Goal: Task Accomplishment & Management: Use online tool/utility

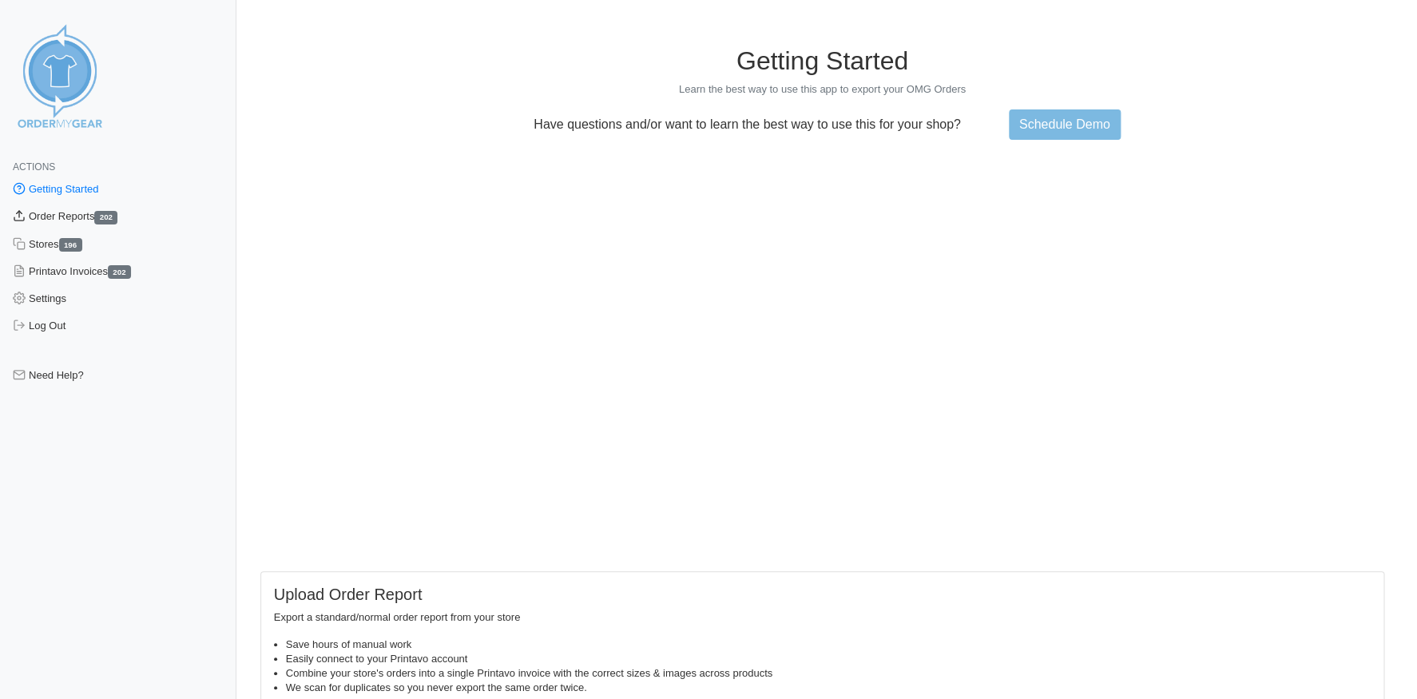
click at [48, 215] on link "Order Reports 202" at bounding box center [118, 216] width 236 height 27
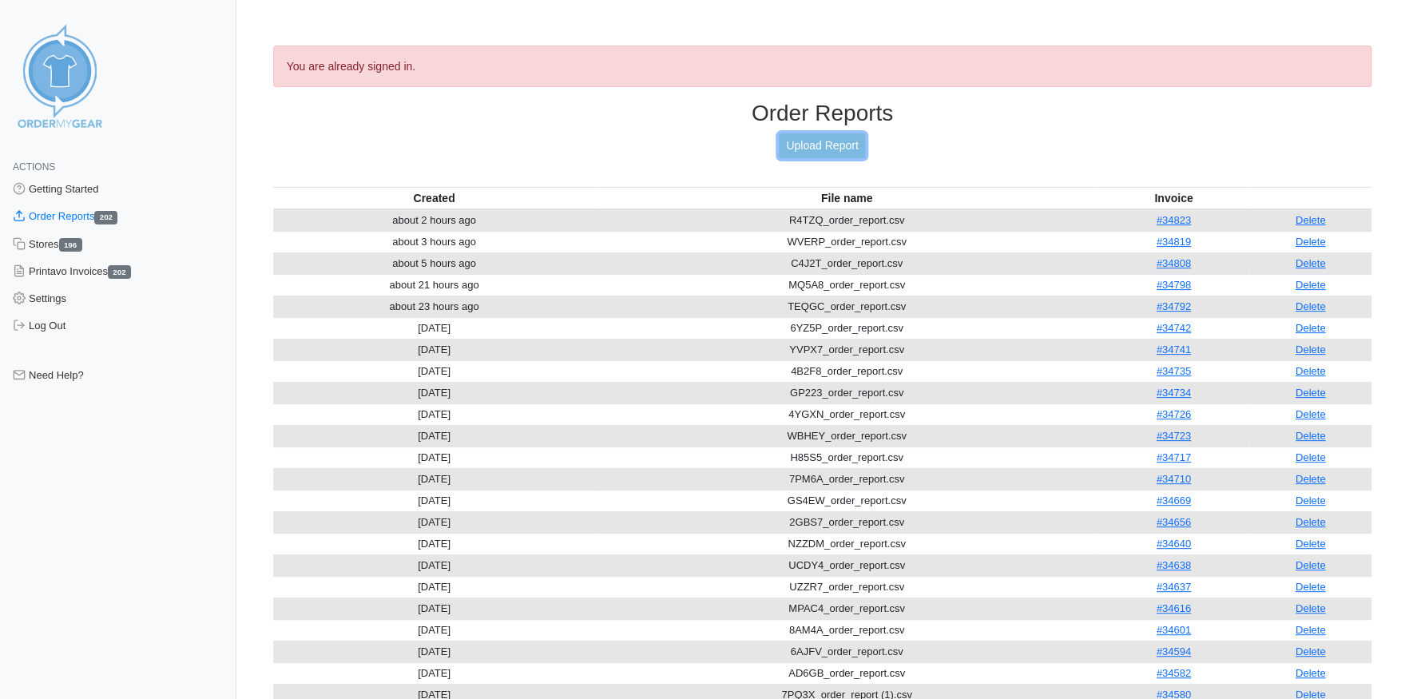
click at [813, 145] on link "Upload Report" at bounding box center [822, 145] width 86 height 25
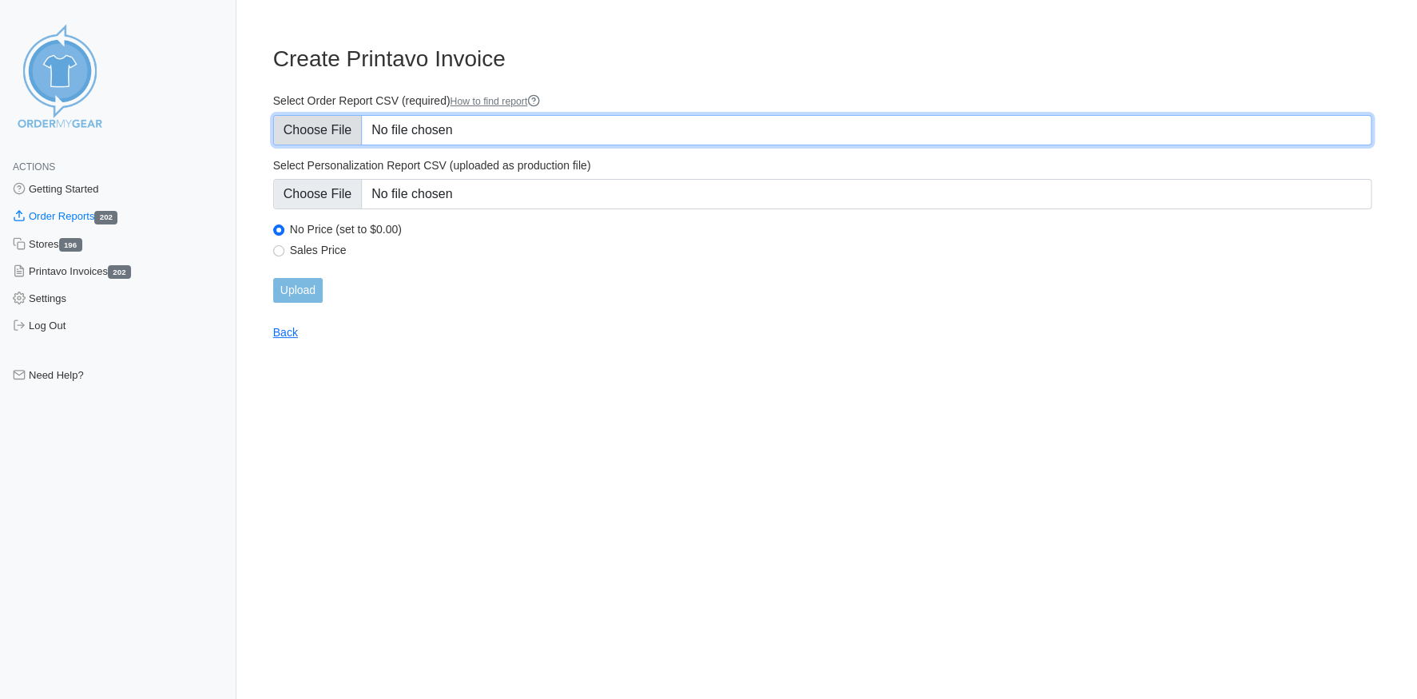
click at [319, 134] on input "Select Order Report CSV (required) How to find report" at bounding box center [822, 130] width 1098 height 30
type input "C:\fakepath\AYEA6_order_report.csv"
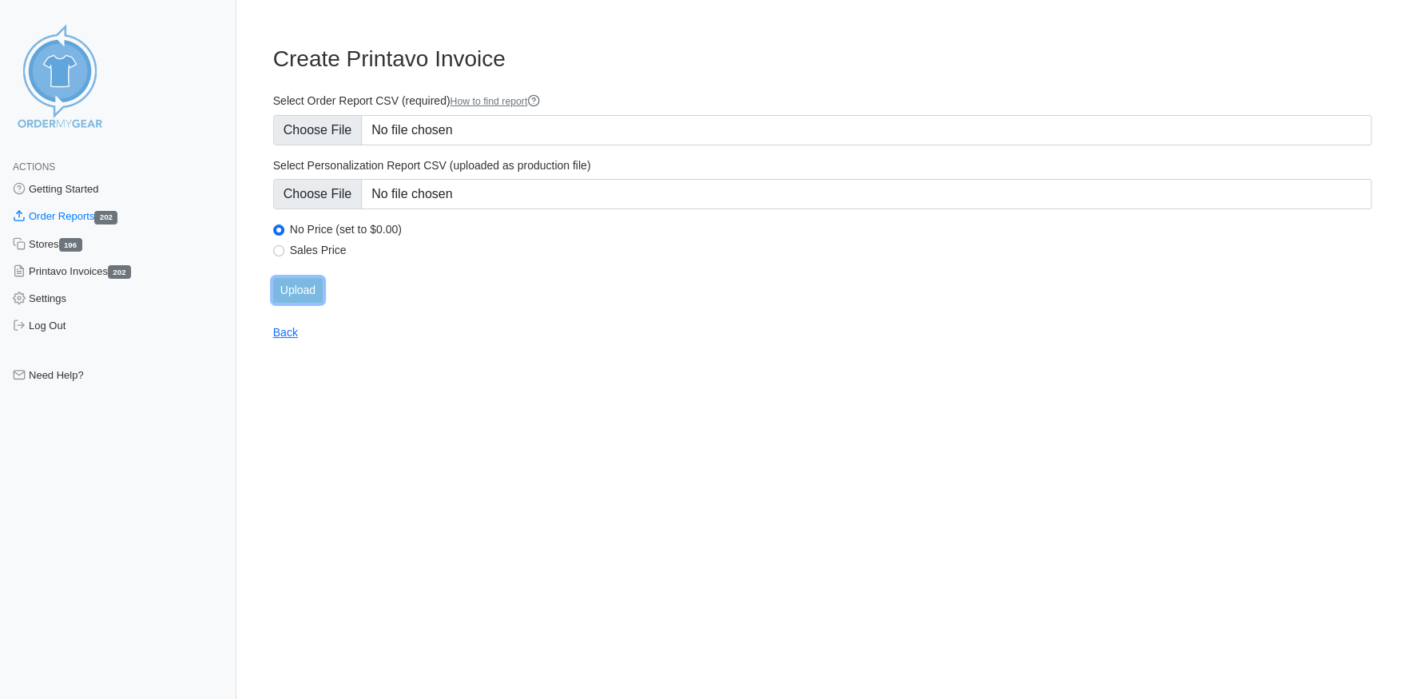
click at [307, 291] on input "Upload" at bounding box center [298, 290] width 50 height 25
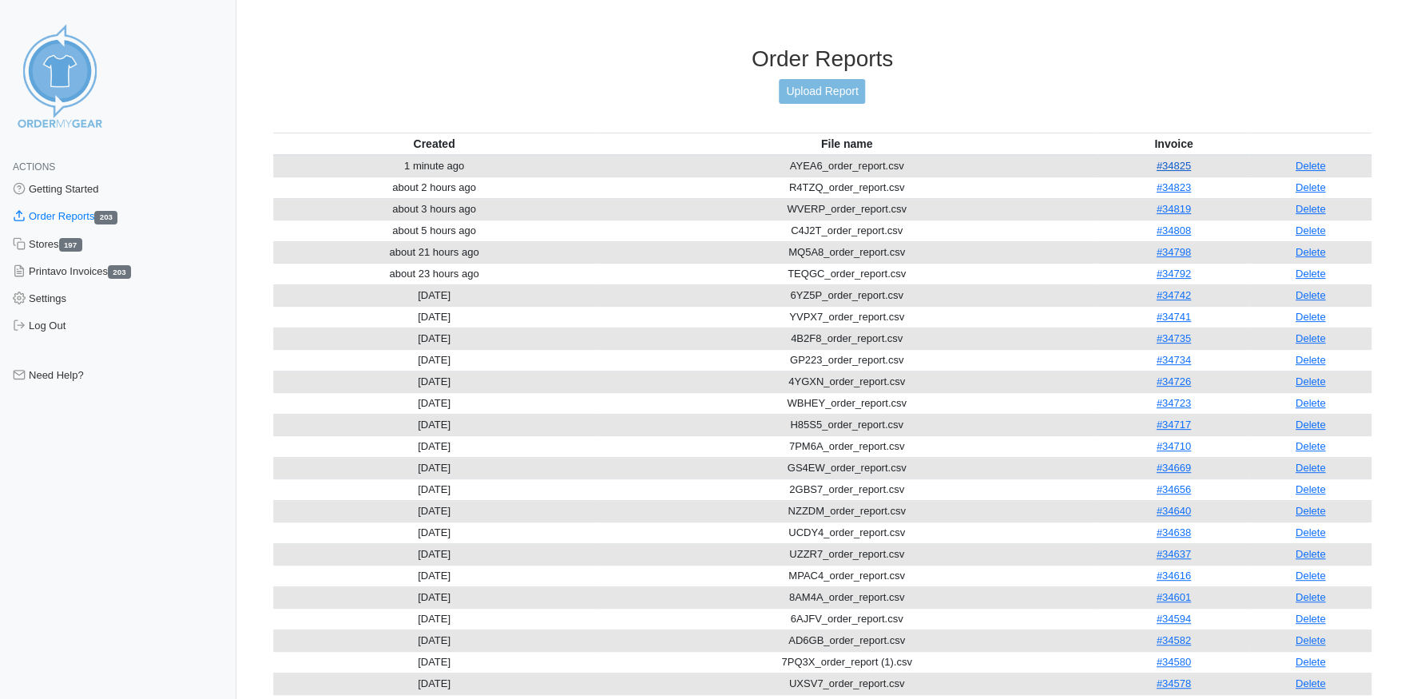
click at [1171, 160] on link "#34825" at bounding box center [1172, 166] width 34 height 12
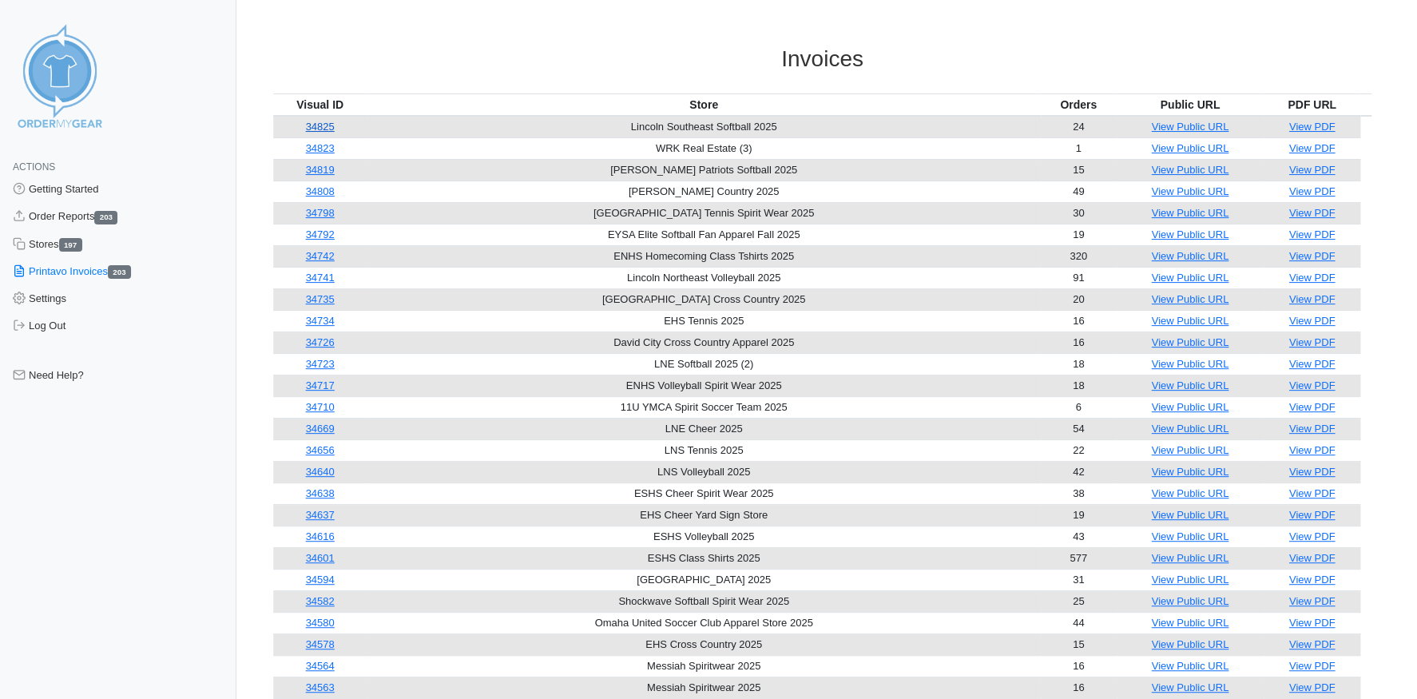
click at [326, 124] on link "34825" at bounding box center [320, 127] width 29 height 12
